Goal: Task Accomplishment & Management: Use online tool/utility

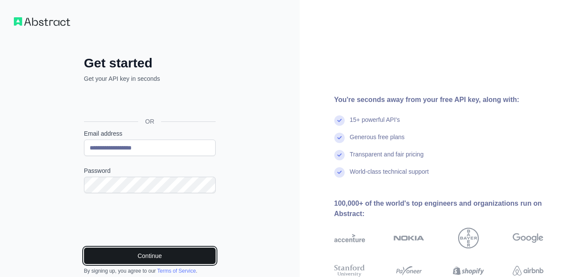
click at [127, 253] on button "Continue" at bounding box center [150, 256] width 132 height 16
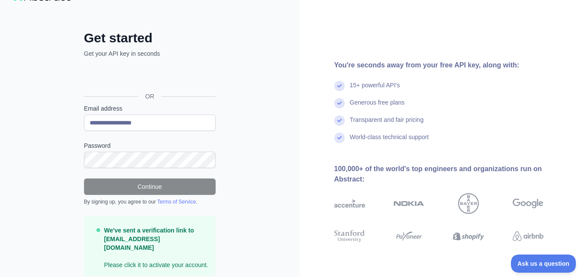
scroll to position [50, 0]
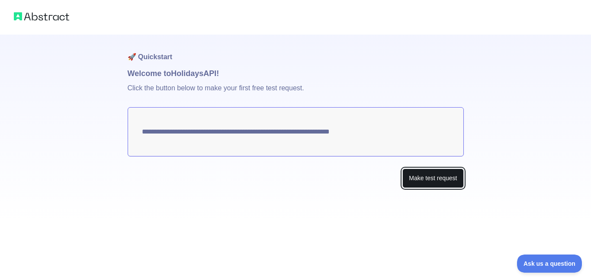
click at [457, 185] on button "Make test request" at bounding box center [433, 178] width 61 height 19
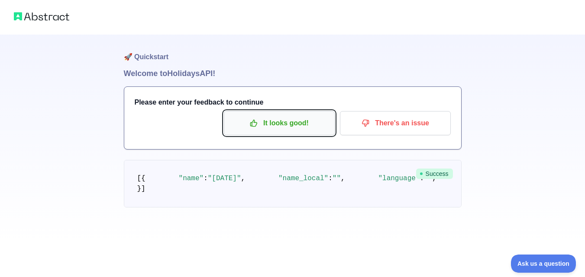
click at [294, 124] on p "It looks good!" at bounding box center [279, 123] width 98 height 15
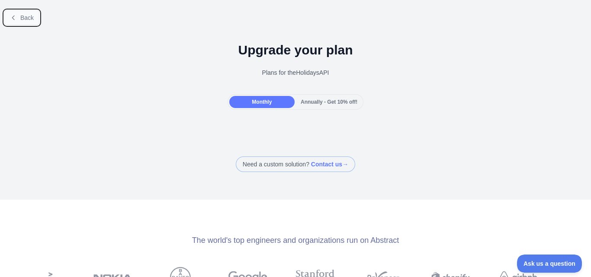
click at [19, 19] on button "Back" at bounding box center [21, 17] width 35 height 15
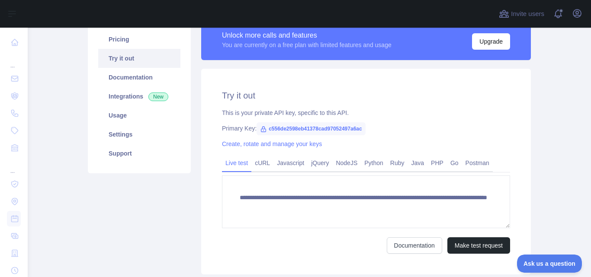
scroll to position [130, 0]
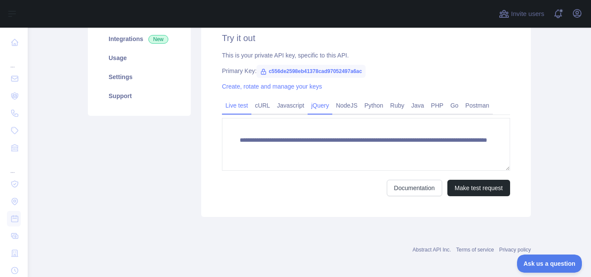
click at [316, 107] on link "jQuery" at bounding box center [320, 106] width 25 height 14
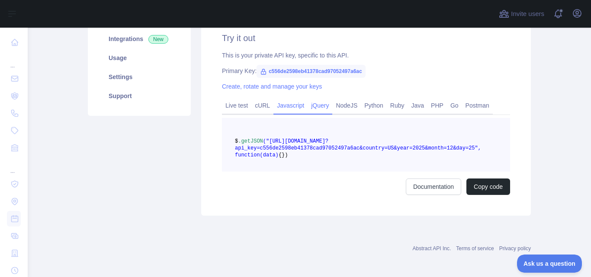
click at [285, 108] on link "Javascript" at bounding box center [291, 106] width 34 height 14
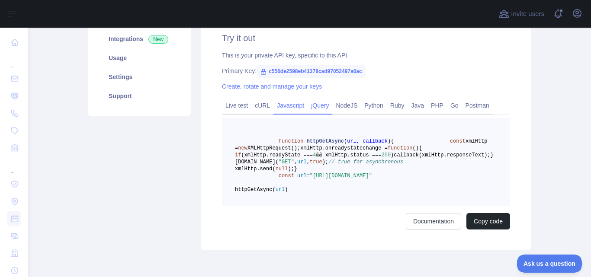
click at [308, 111] on link "jQuery" at bounding box center [320, 106] width 25 height 14
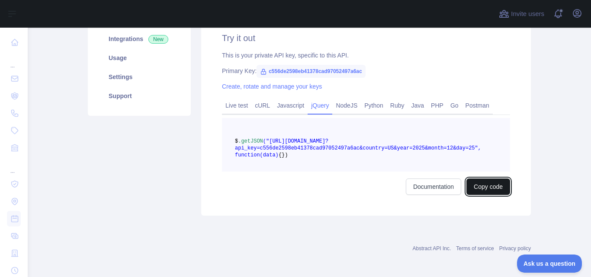
click at [486, 194] on button "Copy code" at bounding box center [489, 187] width 44 height 16
click at [486, 194] on button "Copied" at bounding box center [494, 187] width 34 height 16
click at [495, 11] on div "Invite users View notifications Open user menu" at bounding box center [310, 14] width 564 height 28
